Goal: Complete application form

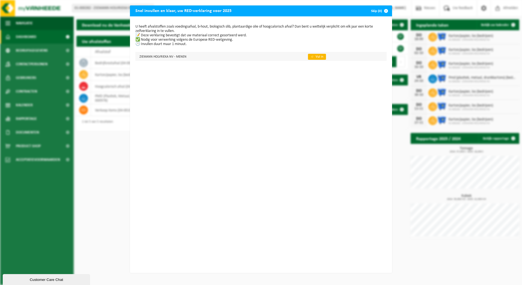
click at [312, 55] on link "👉 Vul in" at bounding box center [317, 57] width 18 height 6
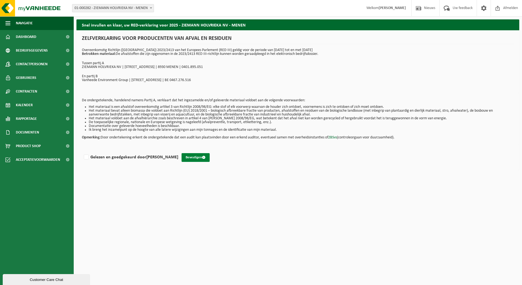
click at [209, 157] on button "Bevestigen" at bounding box center [196, 157] width 28 height 9
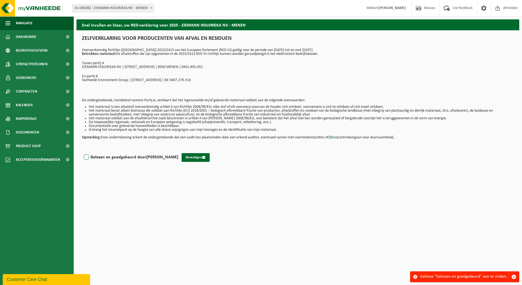
click at [94, 157] on label "Gelezen en goedgekeurd door PIETER VANOVERSCHELDE" at bounding box center [131, 157] width 96 height 8
click at [178, 151] on input "Gelezen en goedgekeurd door PIETER VANOVERSCHELDE" at bounding box center [178, 150] width 0 height 0
checkbox input "true"
click at [210, 161] on button "Bevestigen" at bounding box center [196, 157] width 28 height 9
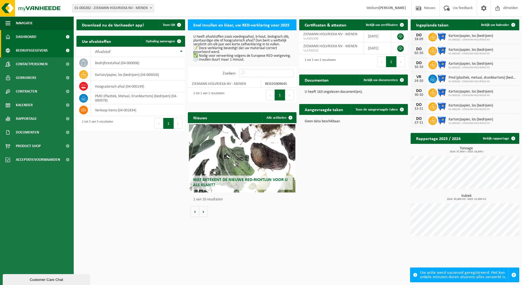
click at [40, 50] on span "Bedrijfsgegevens" at bounding box center [32, 51] width 32 height 14
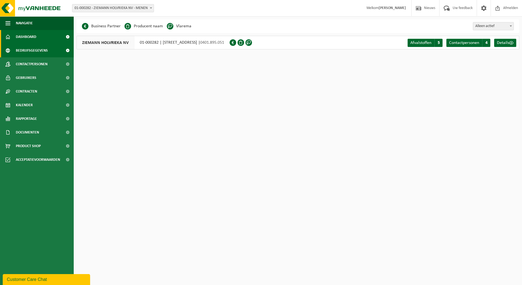
click at [36, 36] on link "Dashboard" at bounding box center [37, 37] width 74 height 14
